Goal: Task Accomplishment & Management: Complete application form

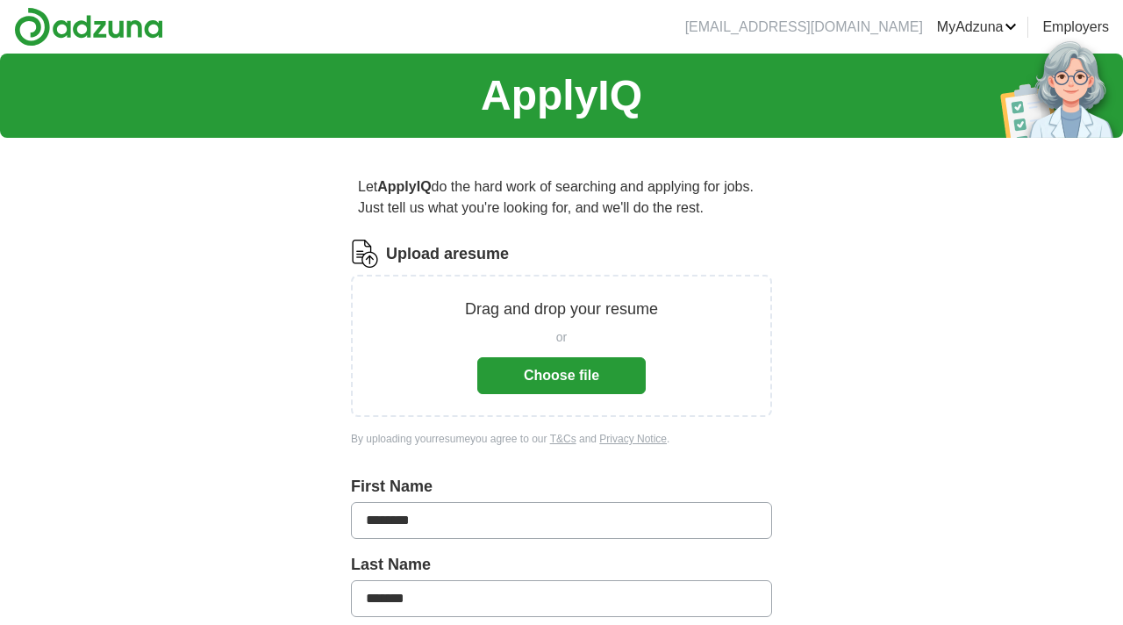
click at [578, 373] on button "Choose file" at bounding box center [561, 375] width 169 height 37
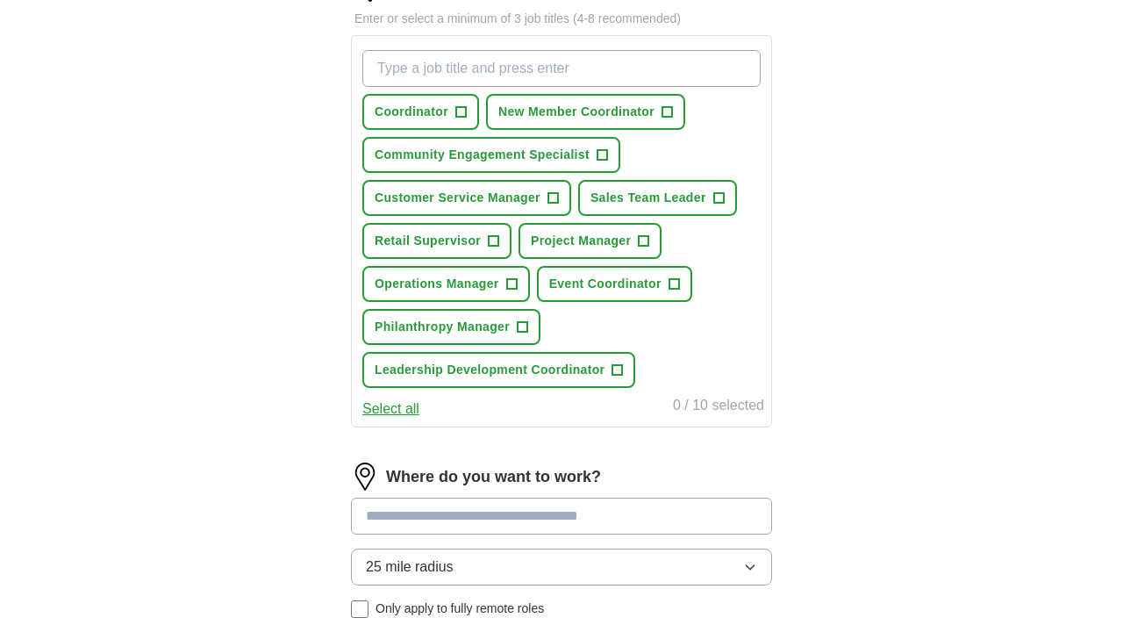
scroll to position [612, 0]
click at [678, 282] on span "+" at bounding box center [674, 283] width 11 height 14
click at [514, 284] on span "+" at bounding box center [511, 283] width 11 height 14
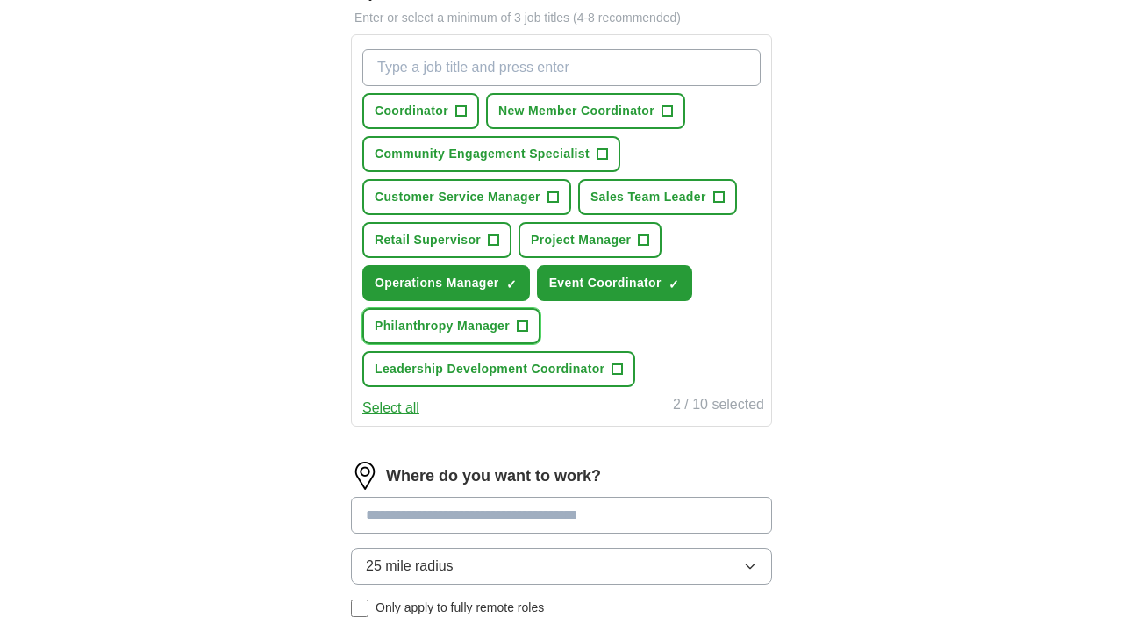
click at [527, 326] on span "+" at bounding box center [523, 326] width 11 height 14
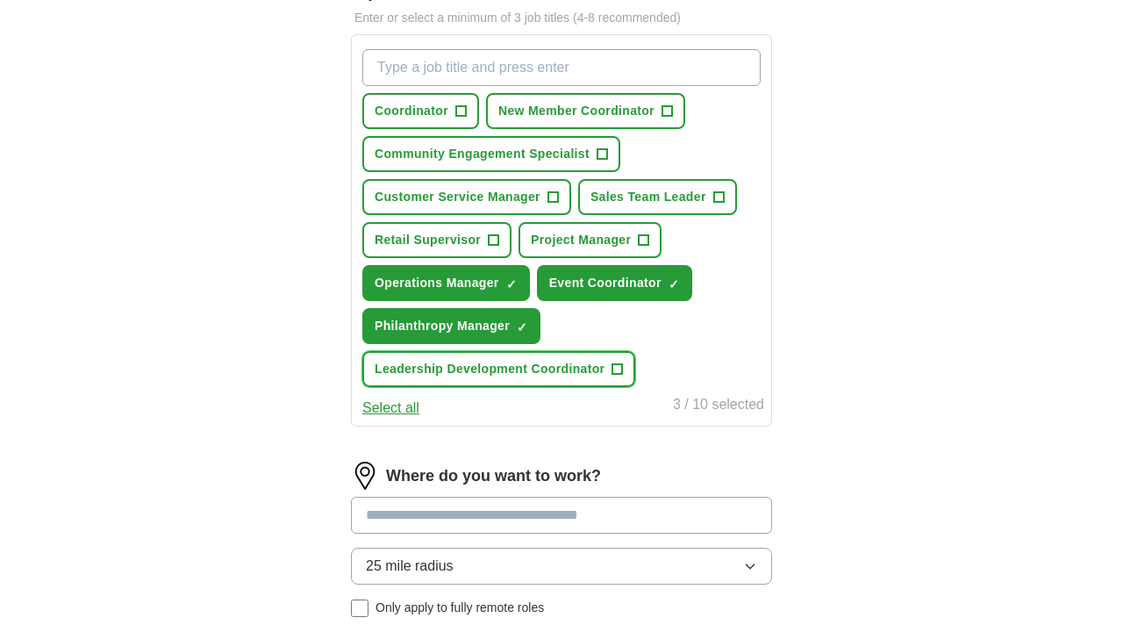
click at [616, 368] on span "+" at bounding box center [618, 369] width 11 height 14
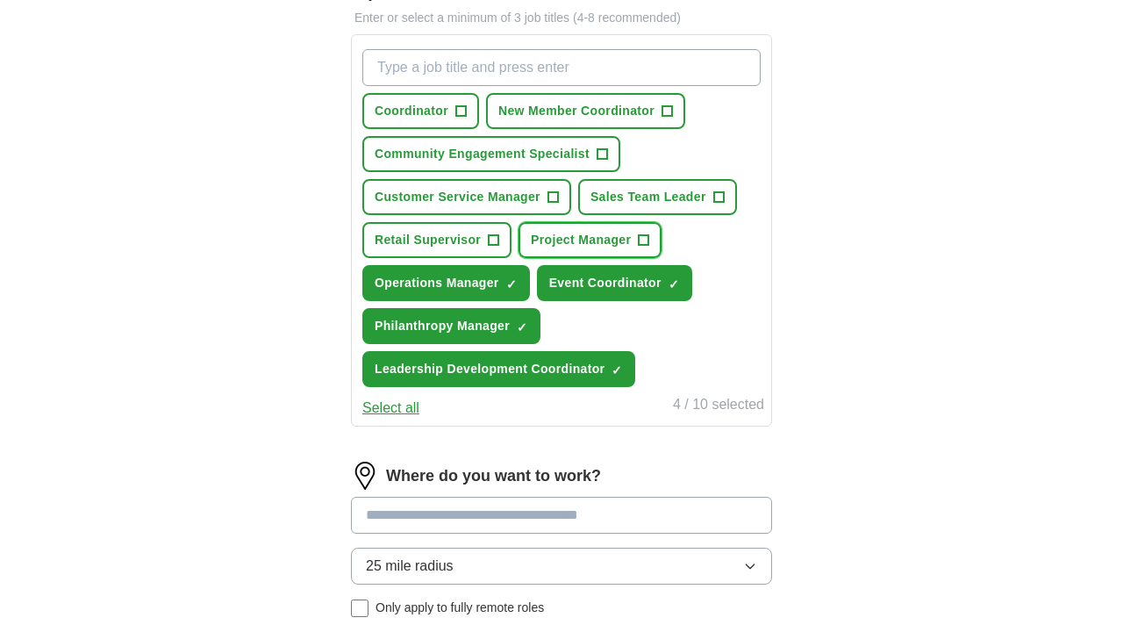
click at [645, 241] on span "+" at bounding box center [644, 240] width 11 height 14
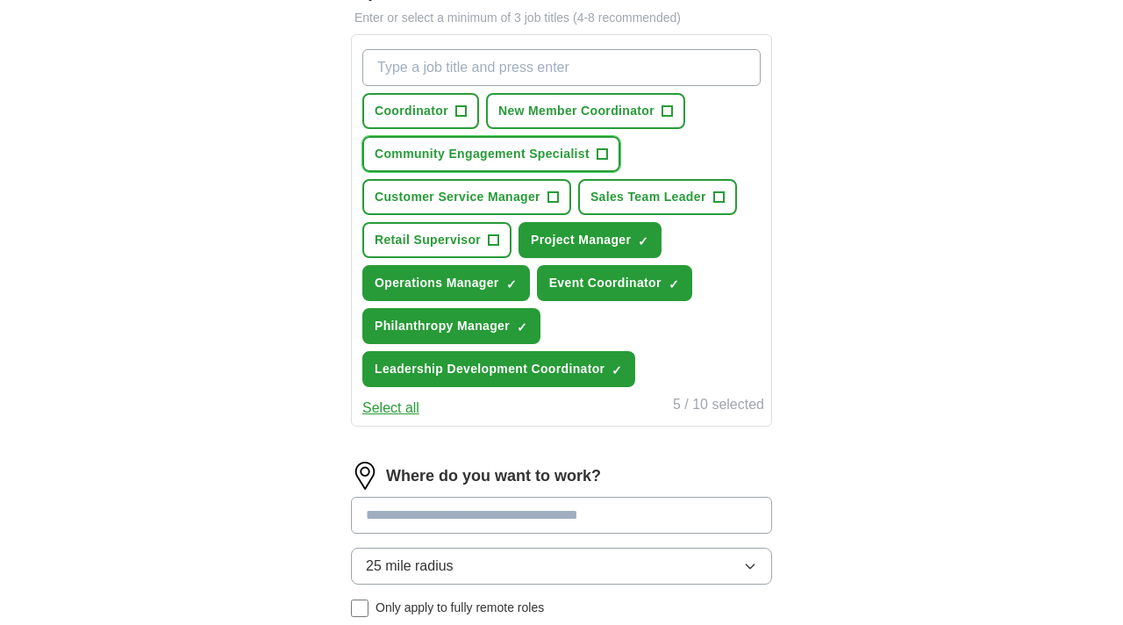
click at [602, 157] on span "+" at bounding box center [603, 154] width 11 height 14
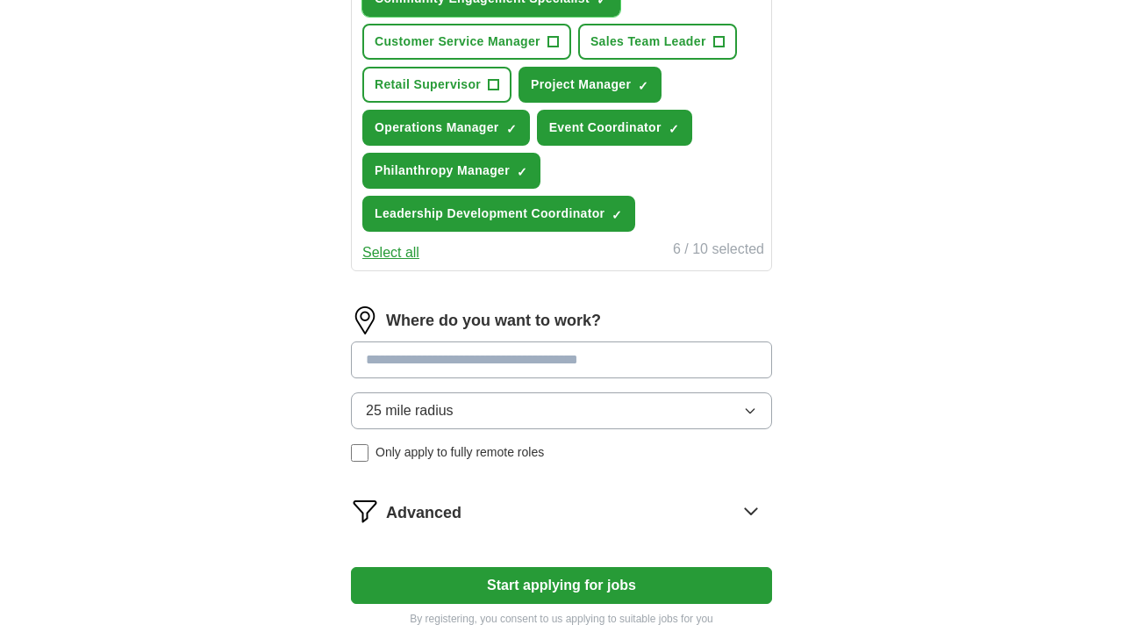
scroll to position [846, 0]
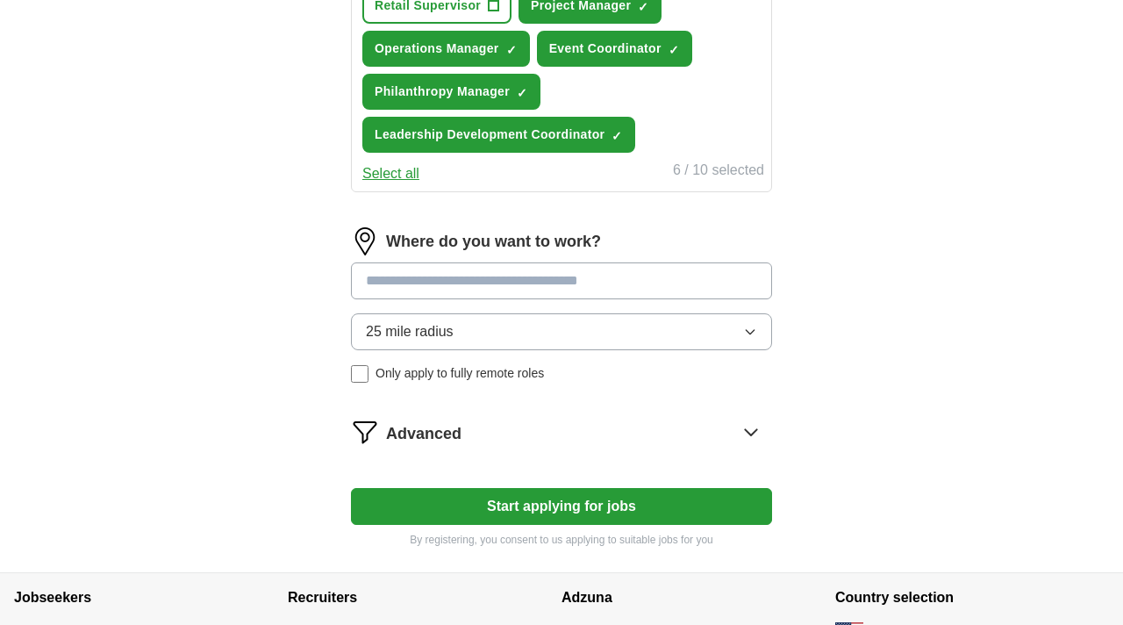
click at [534, 286] on input at bounding box center [561, 280] width 421 height 37
type input "*********"
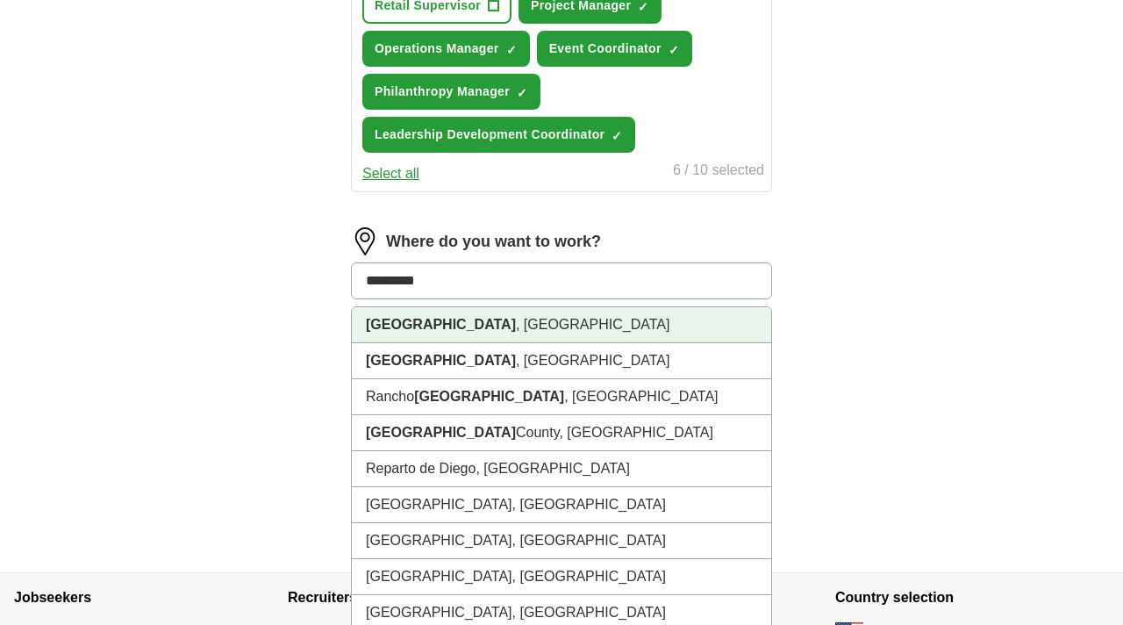
click at [563, 339] on li "[GEOGRAPHIC_DATA] , [GEOGRAPHIC_DATA]" at bounding box center [562, 325] width 420 height 36
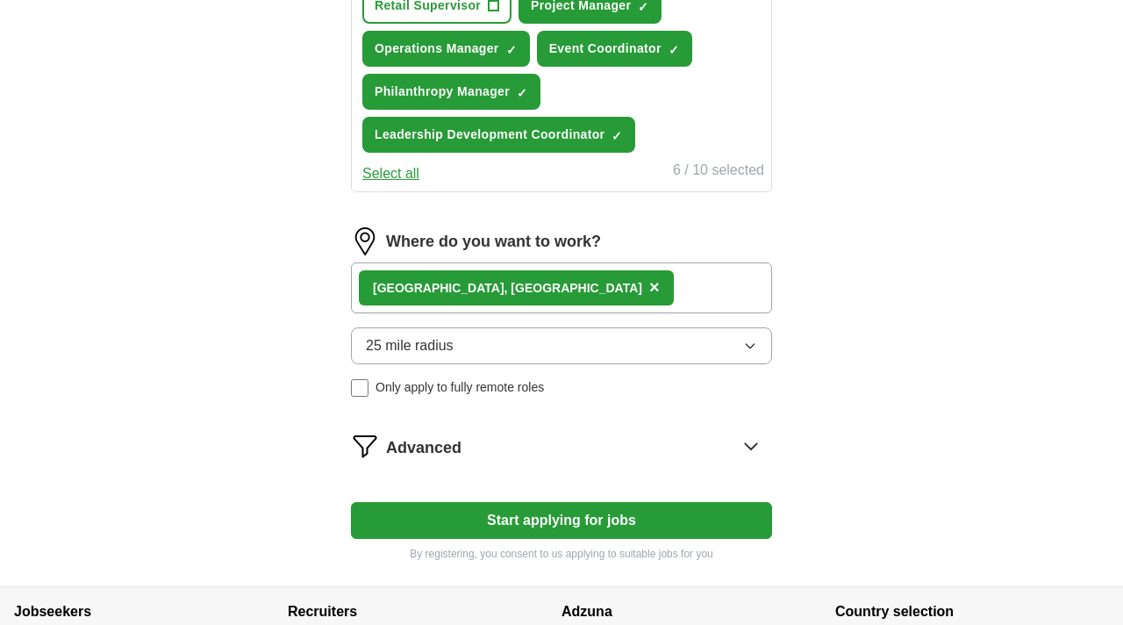
click at [634, 453] on div "Advanced" at bounding box center [579, 446] width 386 height 28
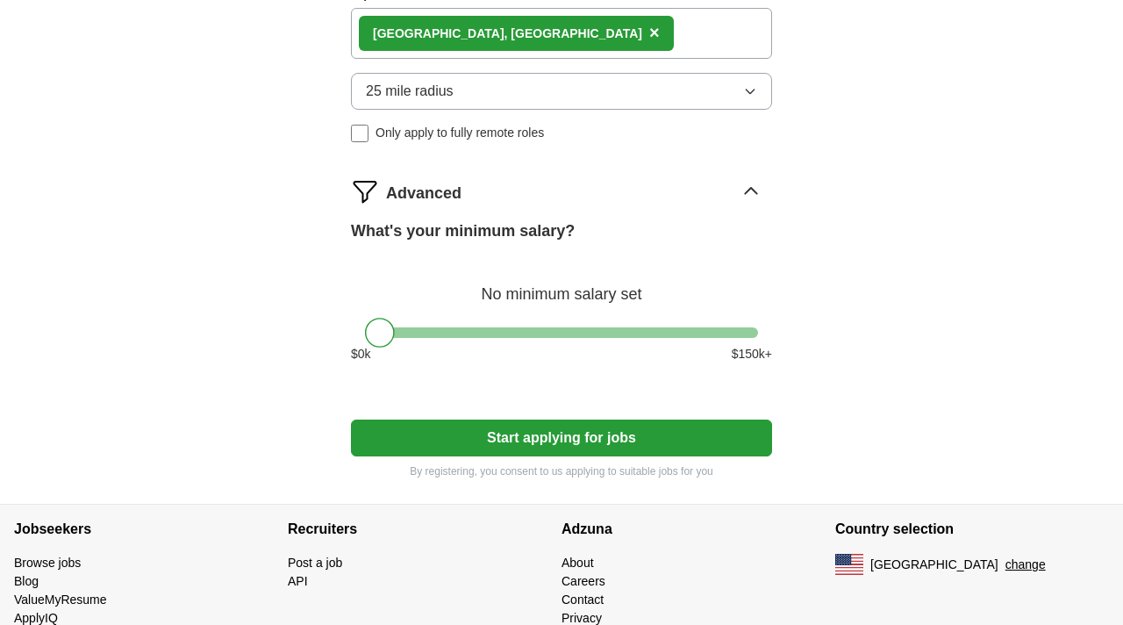
scroll to position [1120, 0]
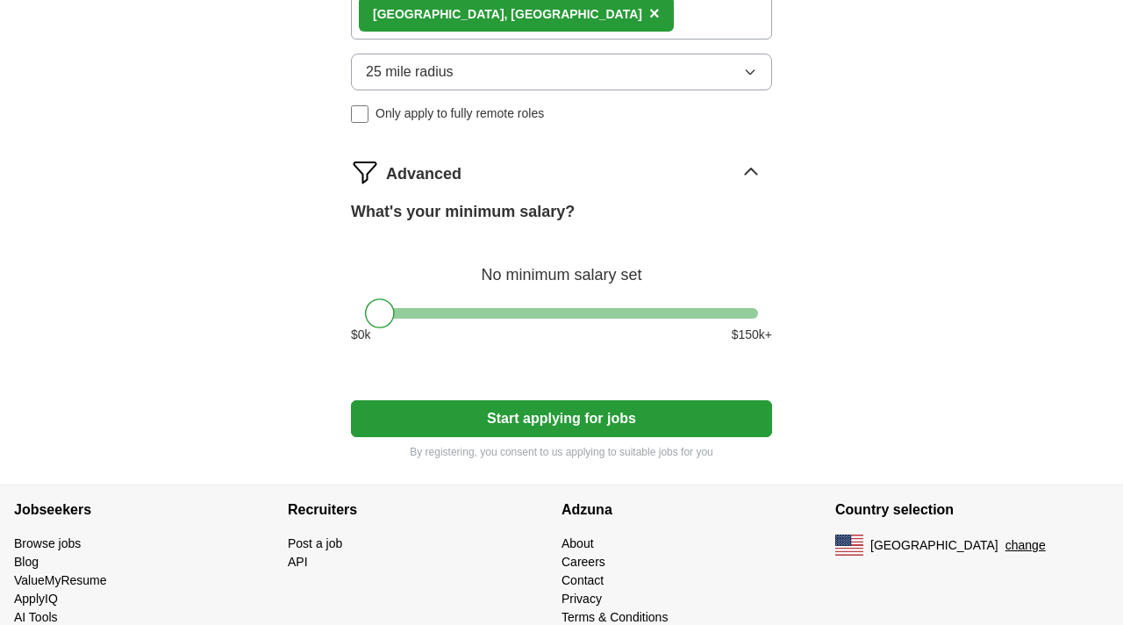
click at [480, 427] on button "Start applying for jobs" at bounding box center [561, 418] width 421 height 37
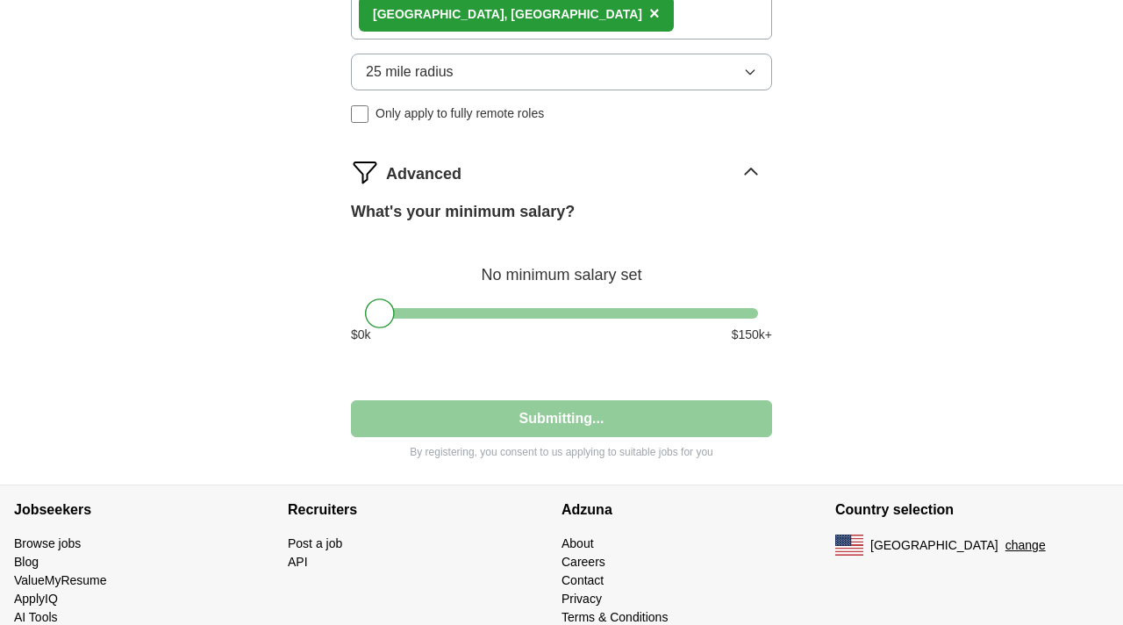
select select "**"
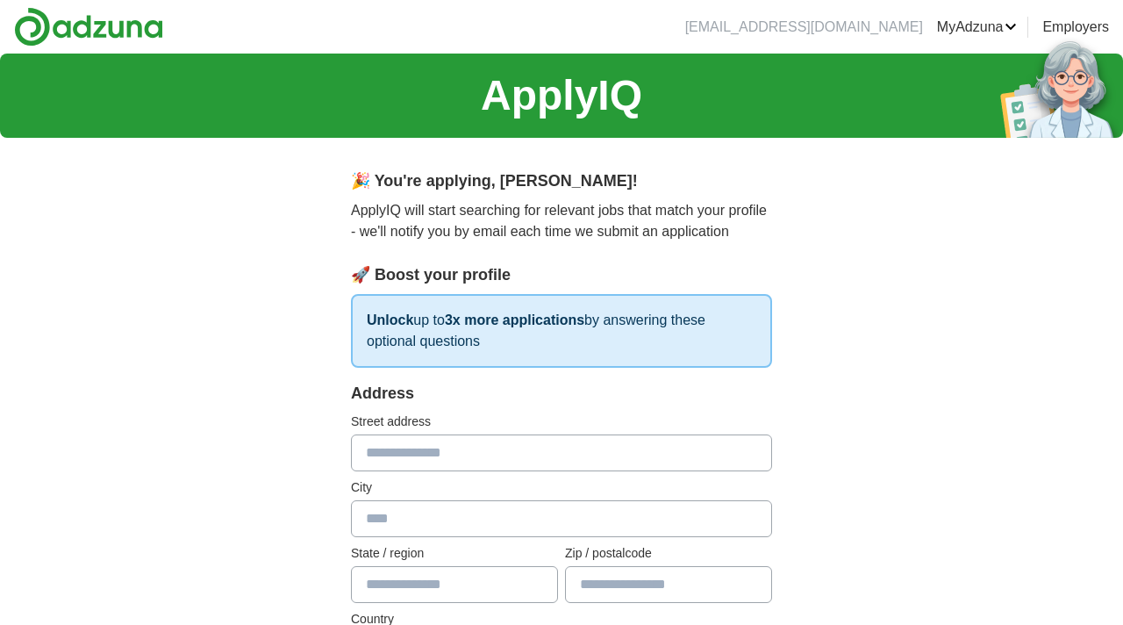
scroll to position [12, 0]
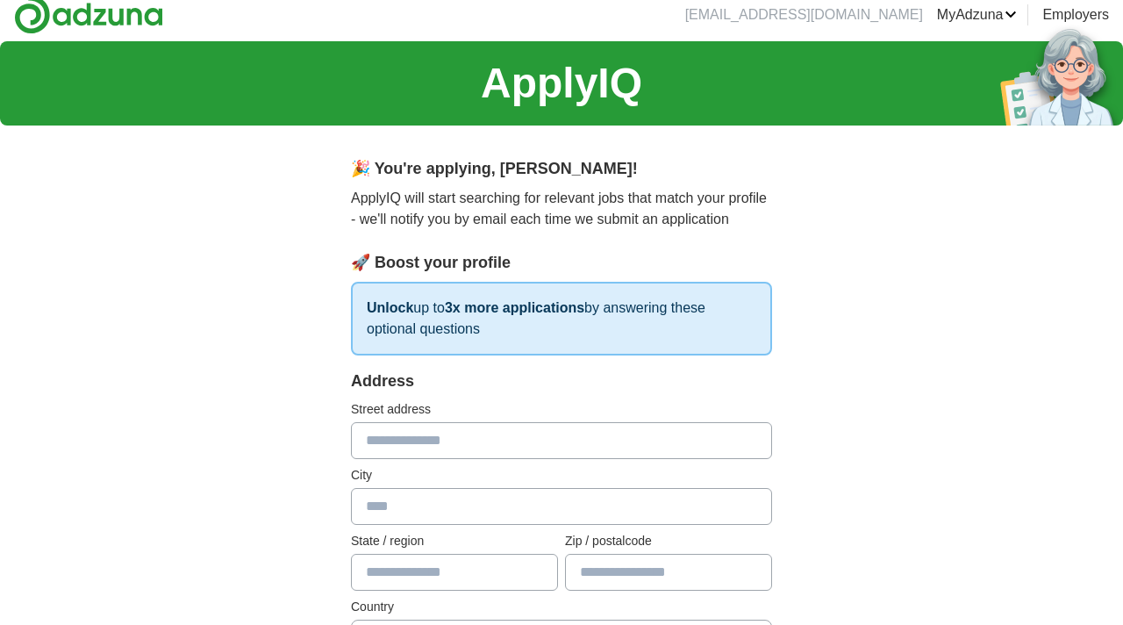
click at [484, 451] on input "text" at bounding box center [561, 440] width 421 height 37
type input "**********"
type input "*********"
type input "**"
type input "*****"
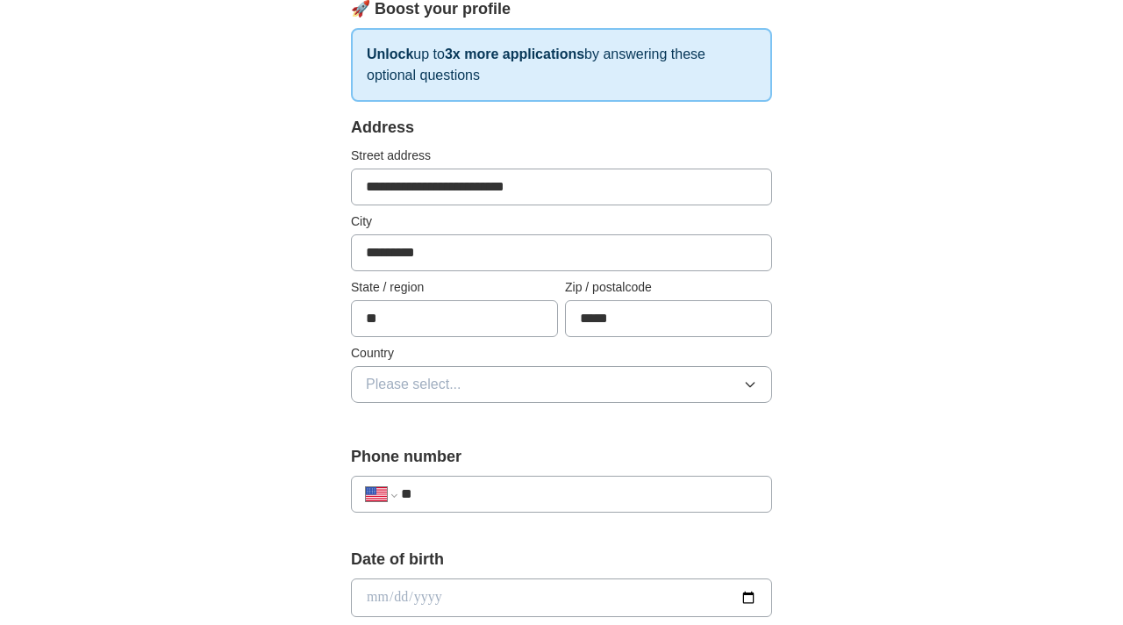
scroll to position [273, 0]
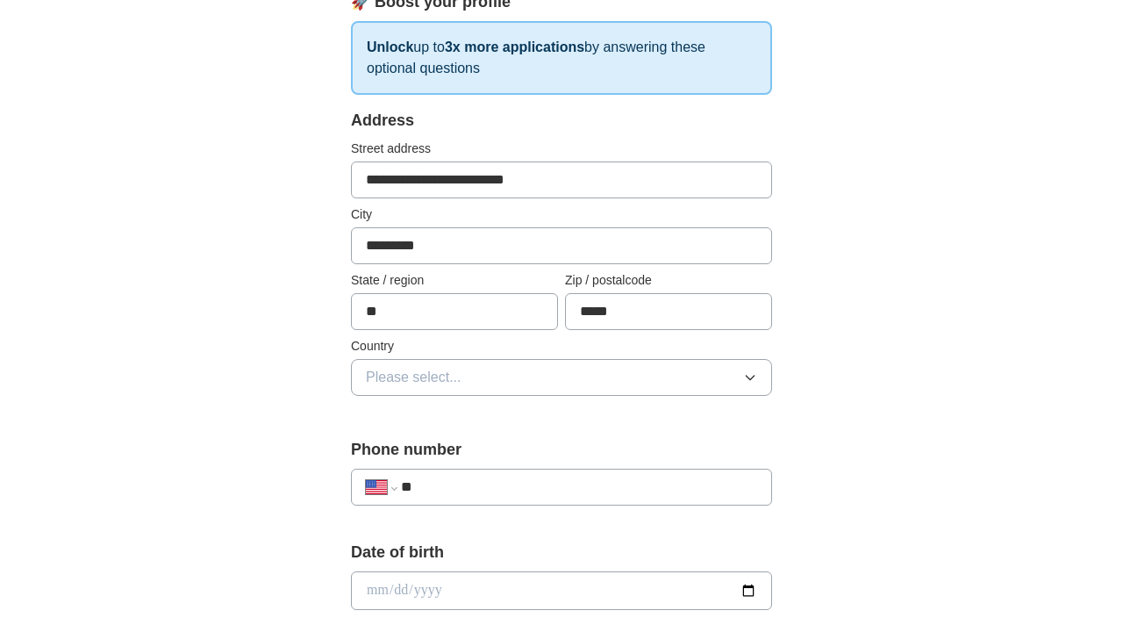
click at [498, 365] on button "Please select..." at bounding box center [561, 377] width 421 height 37
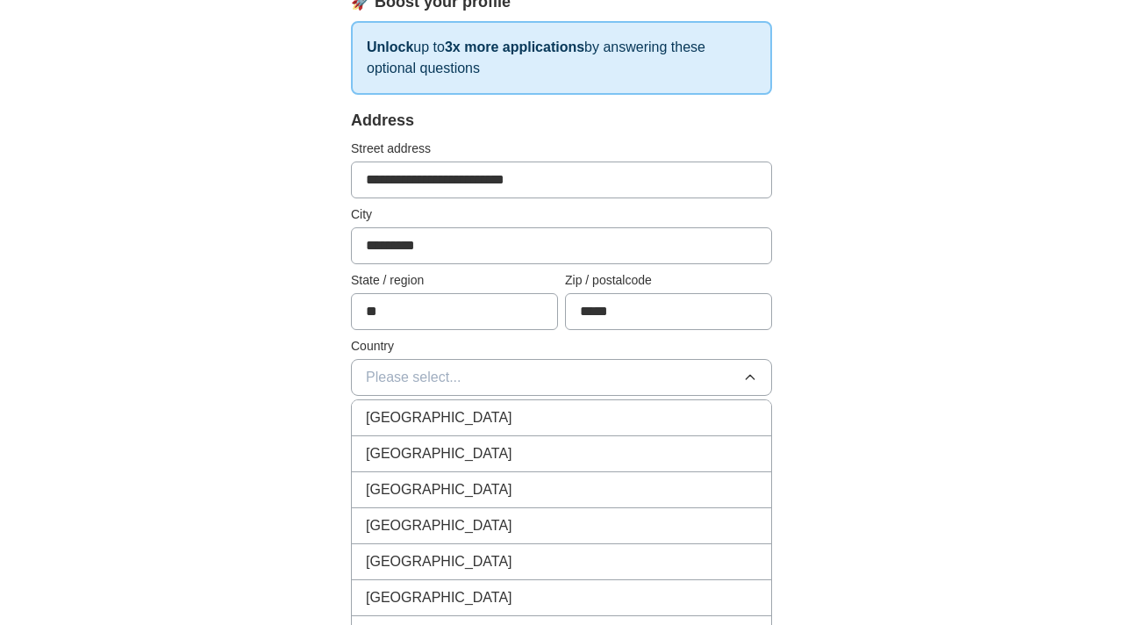
click at [482, 453] on div "[GEOGRAPHIC_DATA]" at bounding box center [561, 453] width 391 height 21
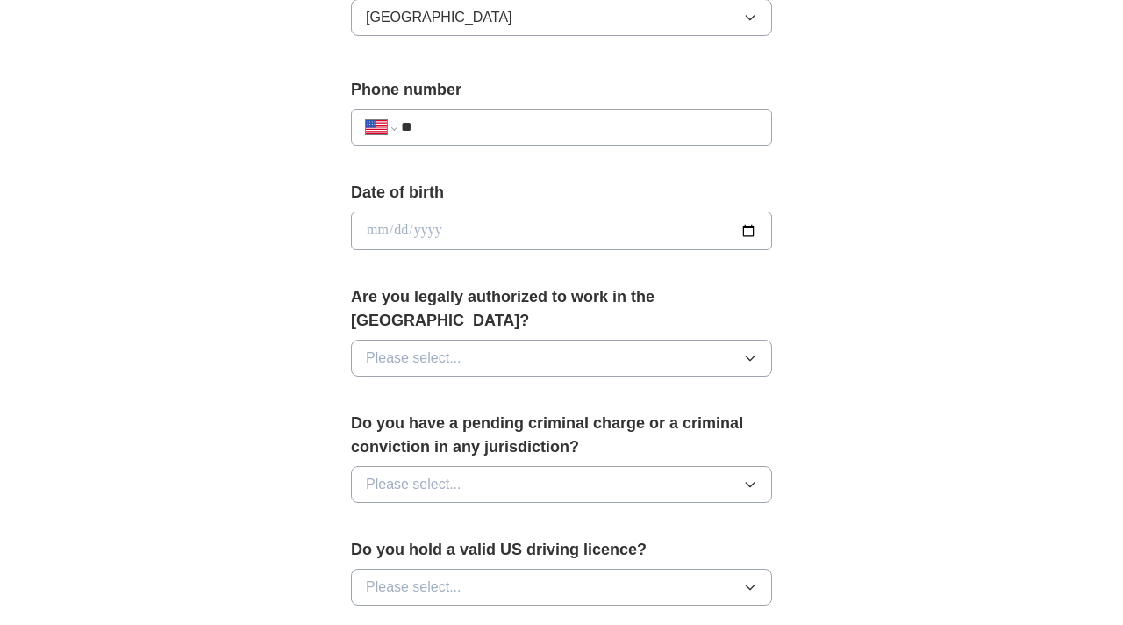
scroll to position [634, 0]
click at [470, 120] on input "**" at bounding box center [579, 126] width 356 height 21
type input "**********"
click at [433, 241] on input "date" at bounding box center [561, 230] width 421 height 39
type input "**********"
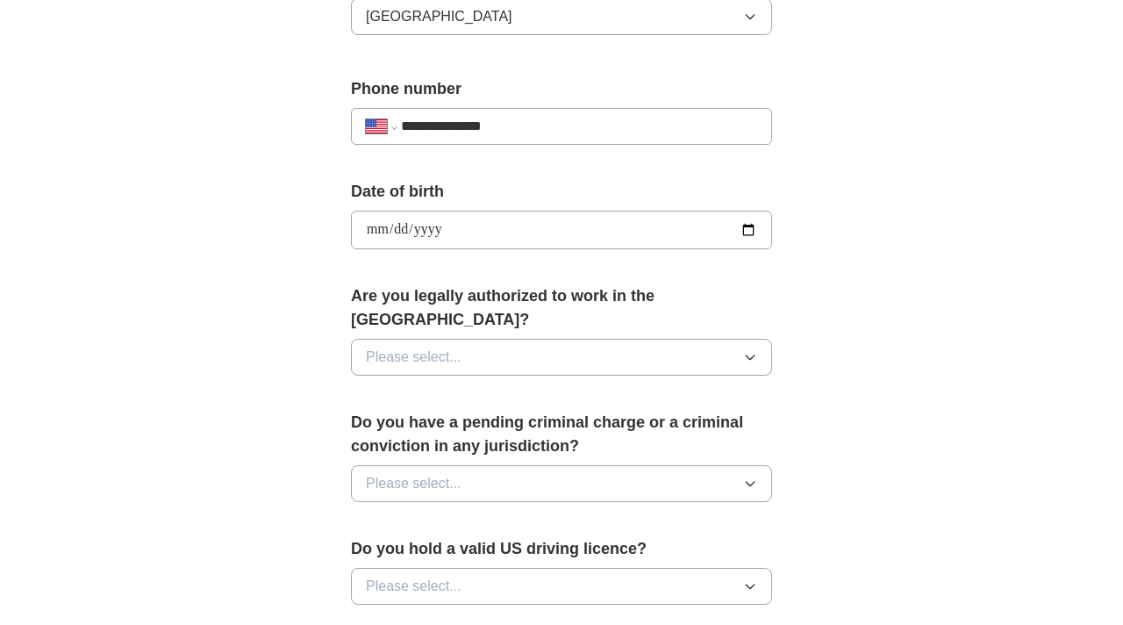
click at [502, 356] on div "Are you legally authorized to work in the [GEOGRAPHIC_DATA]? Please select..." at bounding box center [561, 336] width 421 height 105
click at [481, 339] on button "Please select..." at bounding box center [561, 357] width 421 height 37
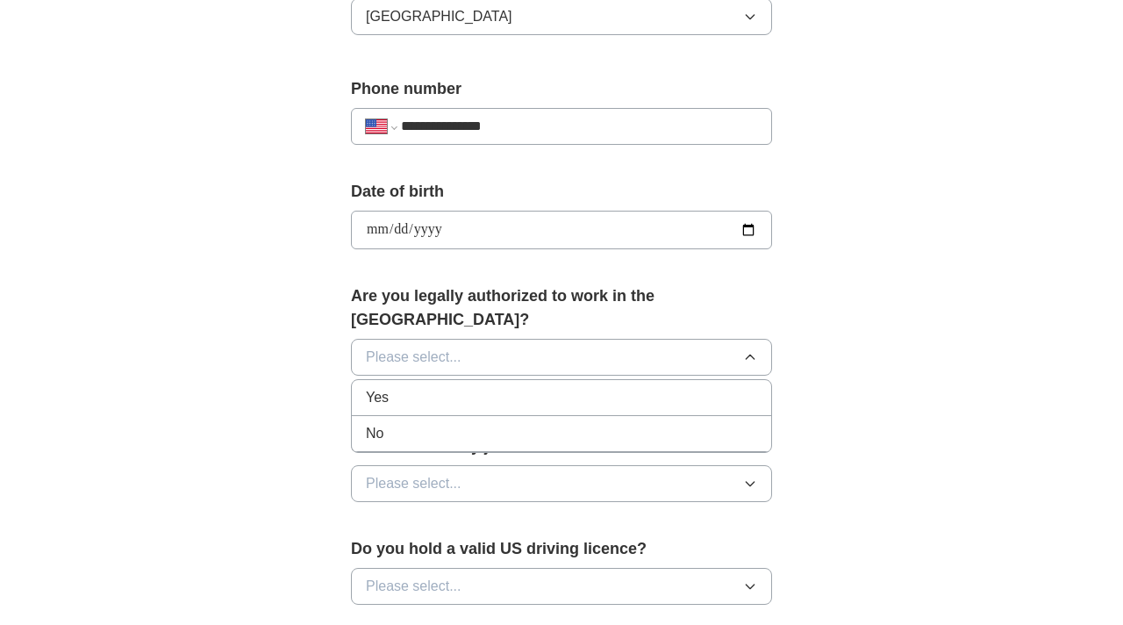
click at [463, 387] on div "Yes" at bounding box center [561, 397] width 391 height 21
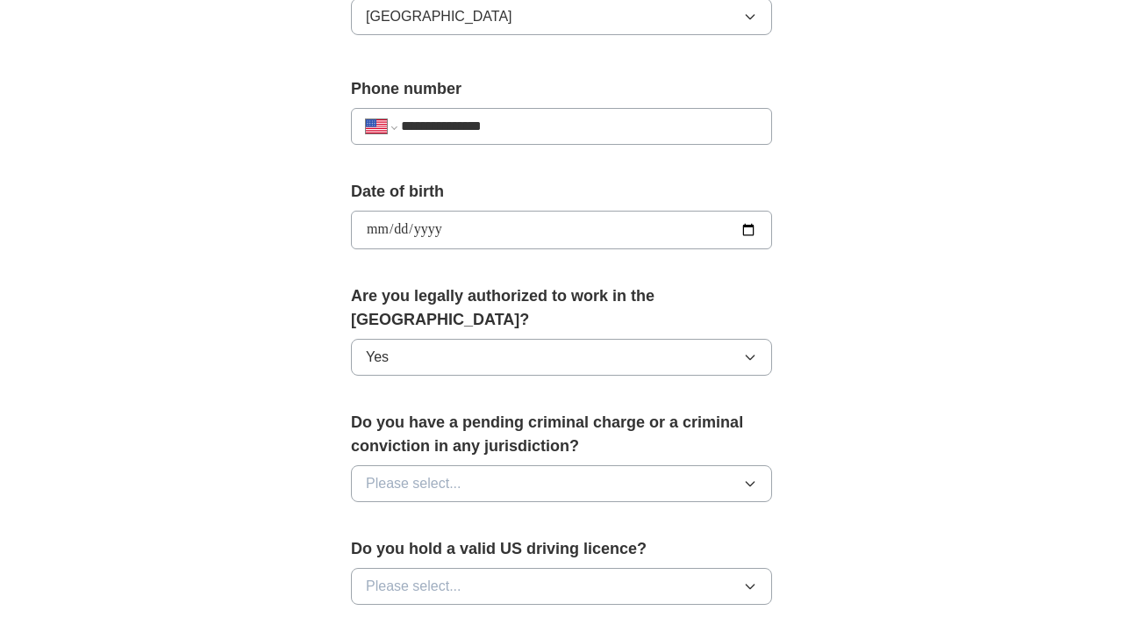
click at [464, 465] on button "Please select..." at bounding box center [561, 483] width 421 height 37
click at [450, 549] on div "No" at bounding box center [561, 559] width 391 height 21
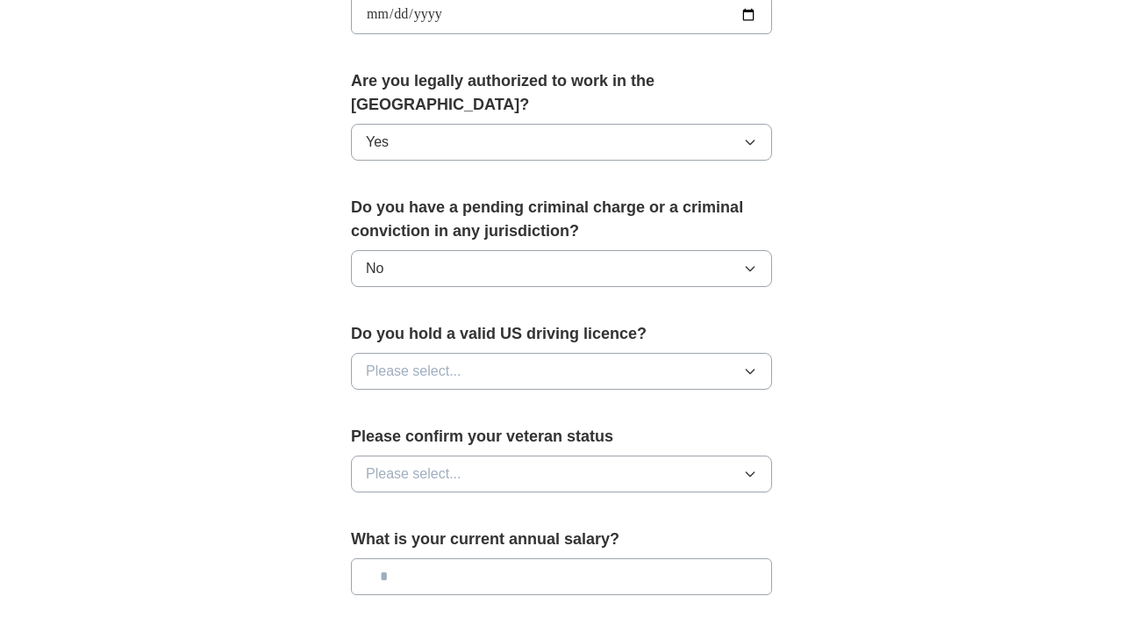
scroll to position [961, 0]
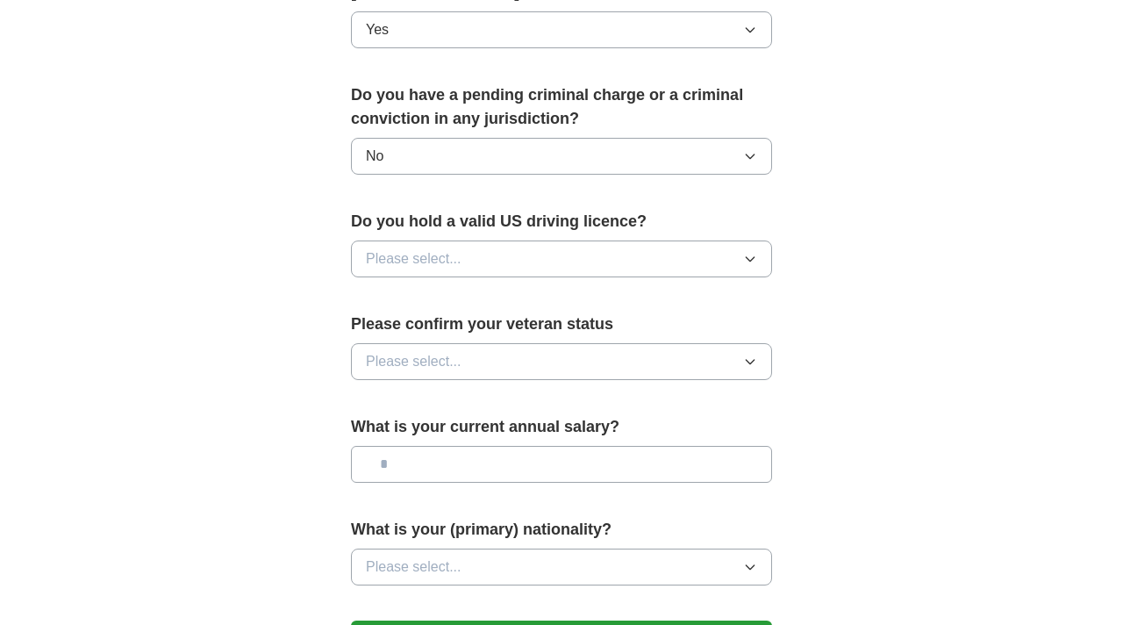
click at [493, 240] on button "Please select..." at bounding box center [561, 258] width 421 height 37
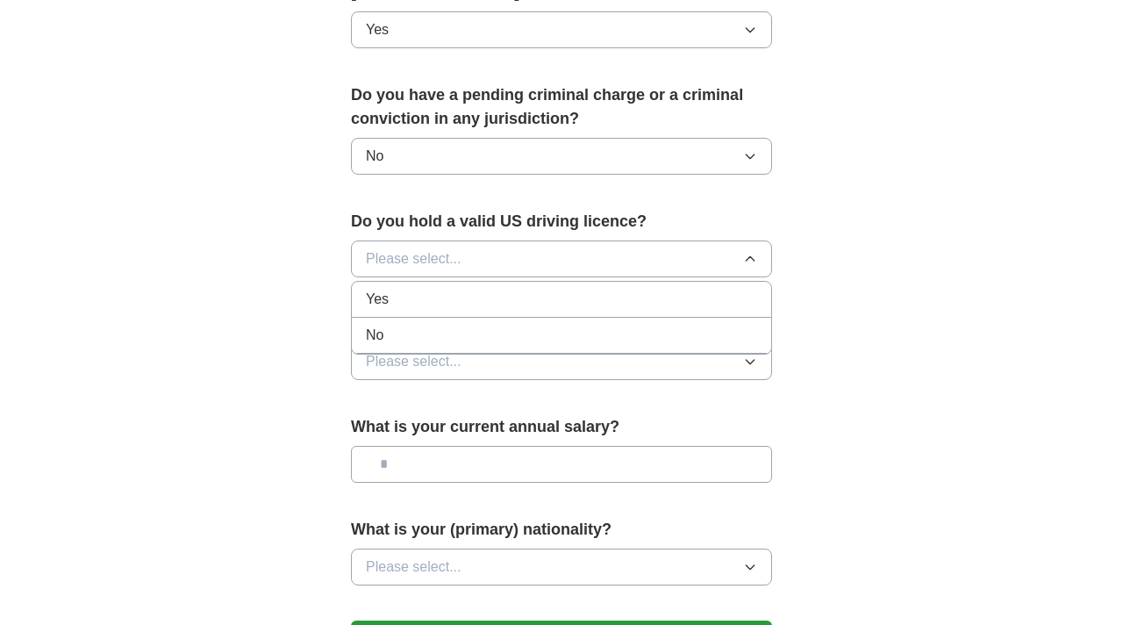
click at [487, 289] on div "Yes" at bounding box center [561, 299] width 391 height 21
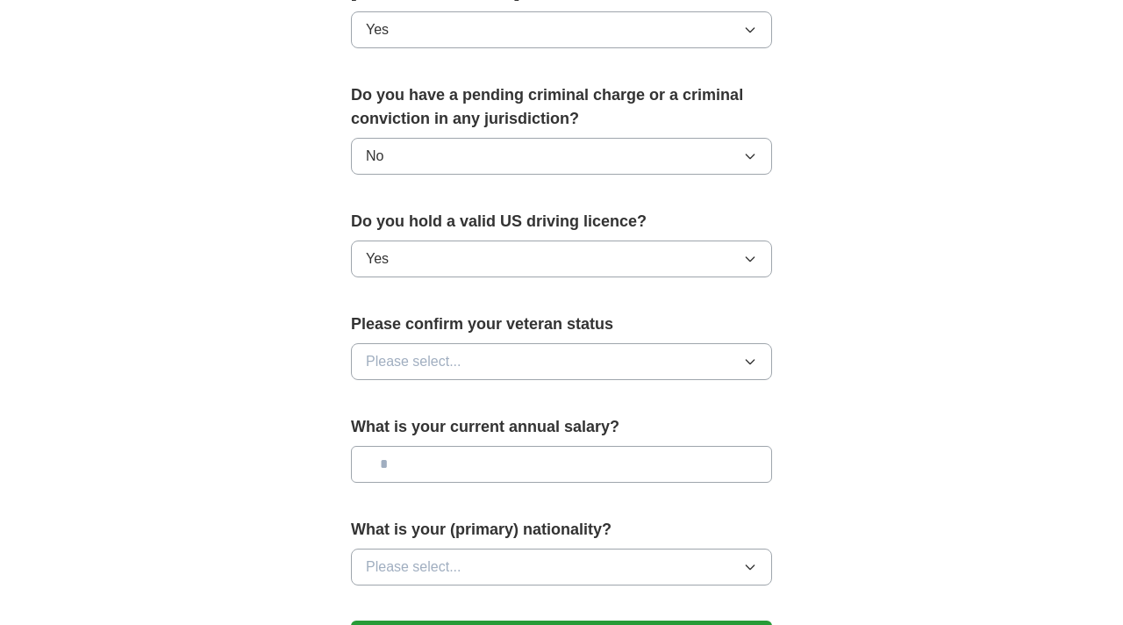
click at [487, 343] on button "Please select..." at bounding box center [561, 361] width 421 height 37
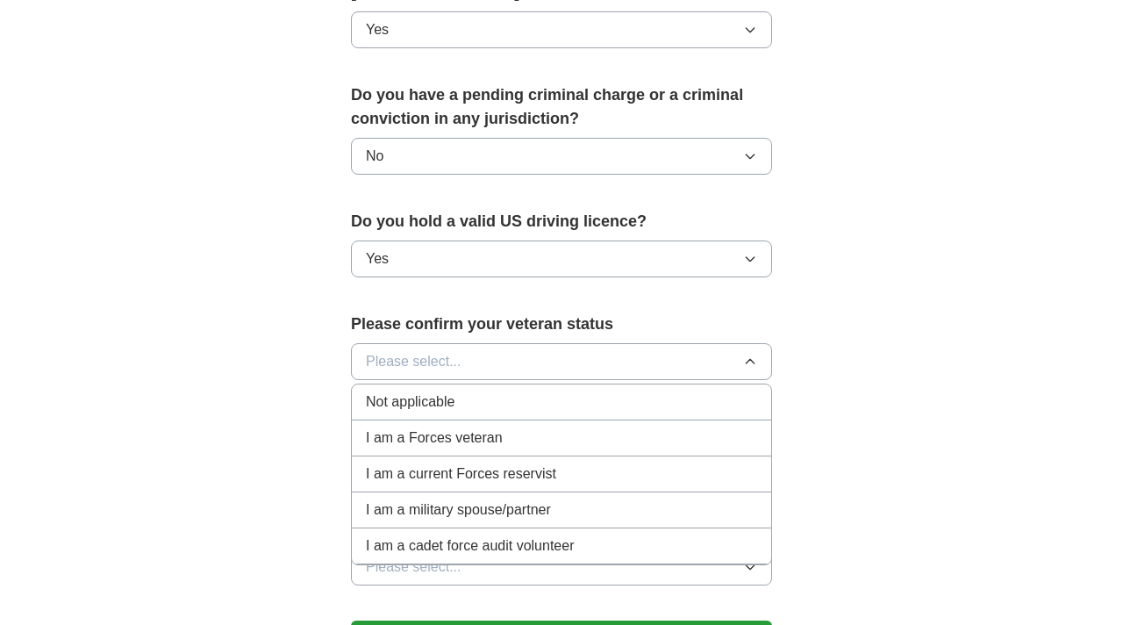
click at [498, 391] on div "Not applicable" at bounding box center [561, 401] width 391 height 21
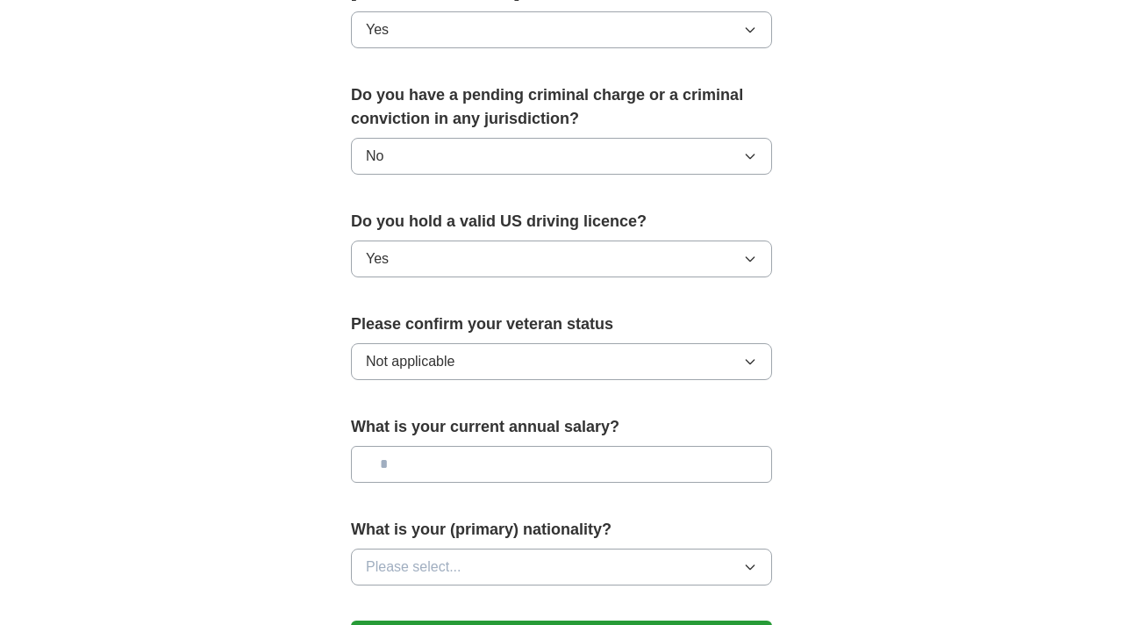
click at [491, 446] on input "text" at bounding box center [561, 464] width 421 height 37
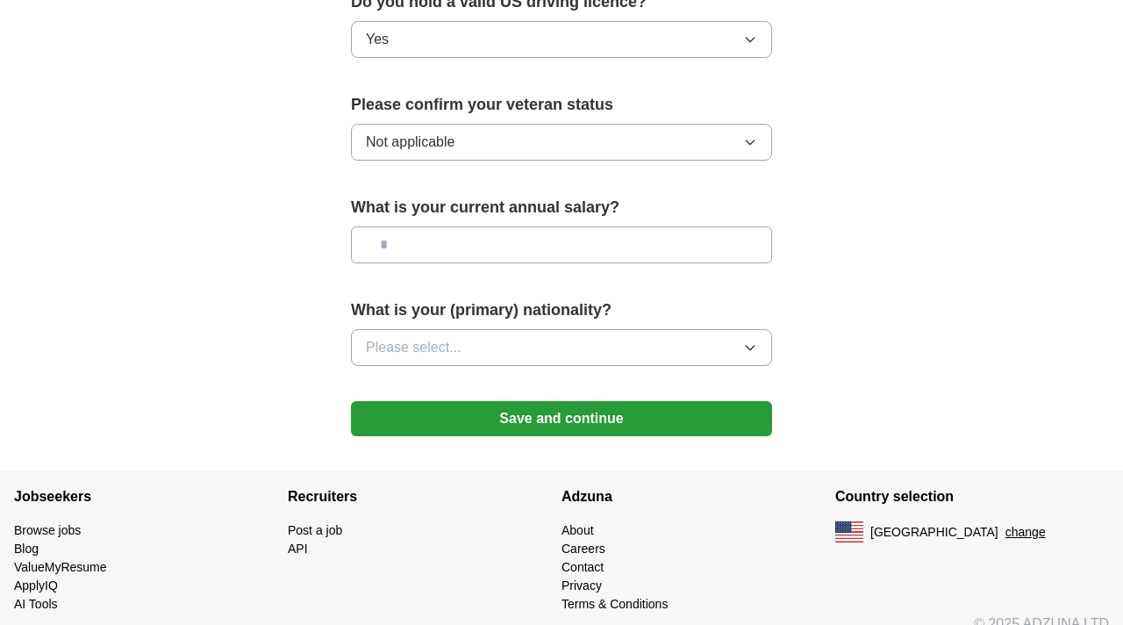
scroll to position [1180, 0]
click at [490, 344] on div "What is your (primary) nationality? Please select..." at bounding box center [561, 339] width 421 height 82
click at [488, 332] on button "Please select..." at bounding box center [561, 347] width 421 height 37
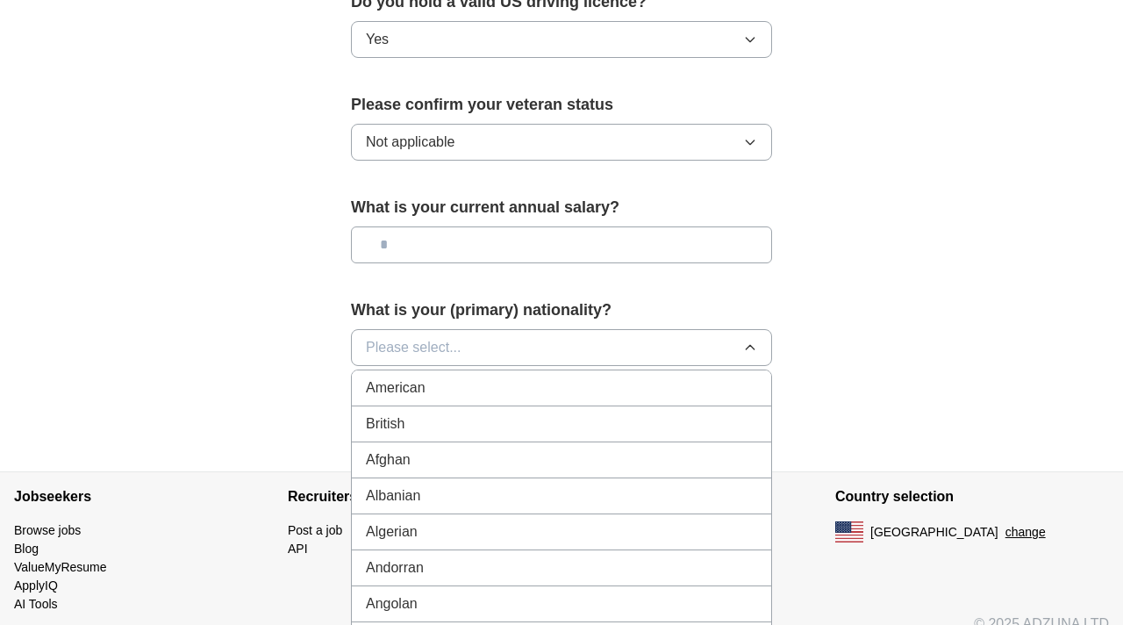
click at [471, 377] on div "American" at bounding box center [561, 387] width 391 height 21
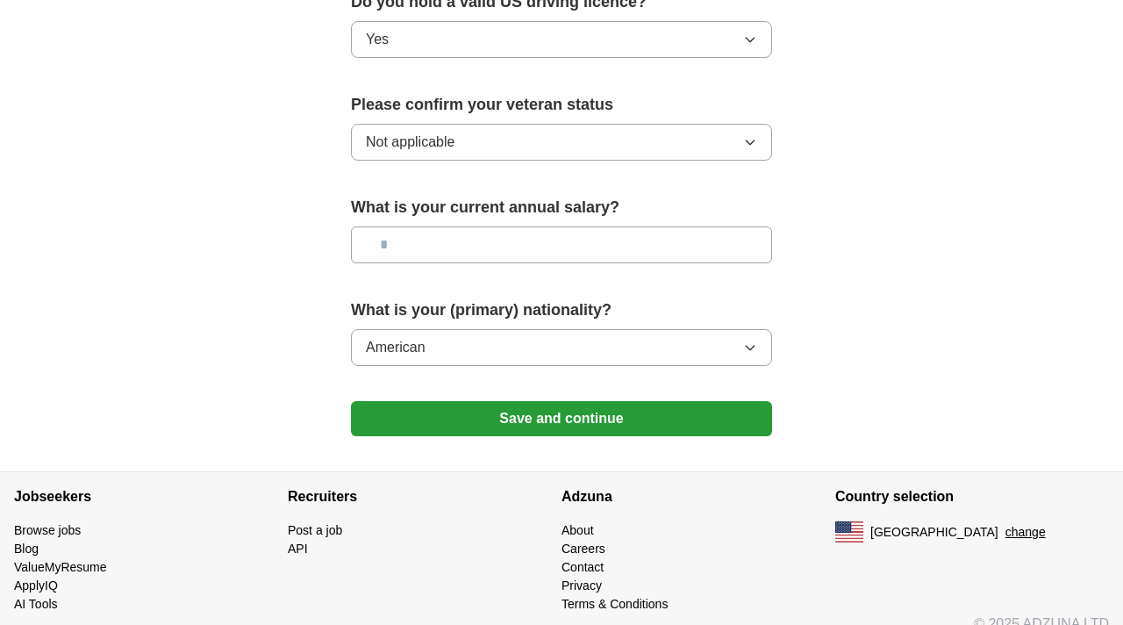
click at [484, 401] on button "Save and continue" at bounding box center [561, 418] width 421 height 35
